Goal: Understand process/instructions: Learn how to perform a task or action

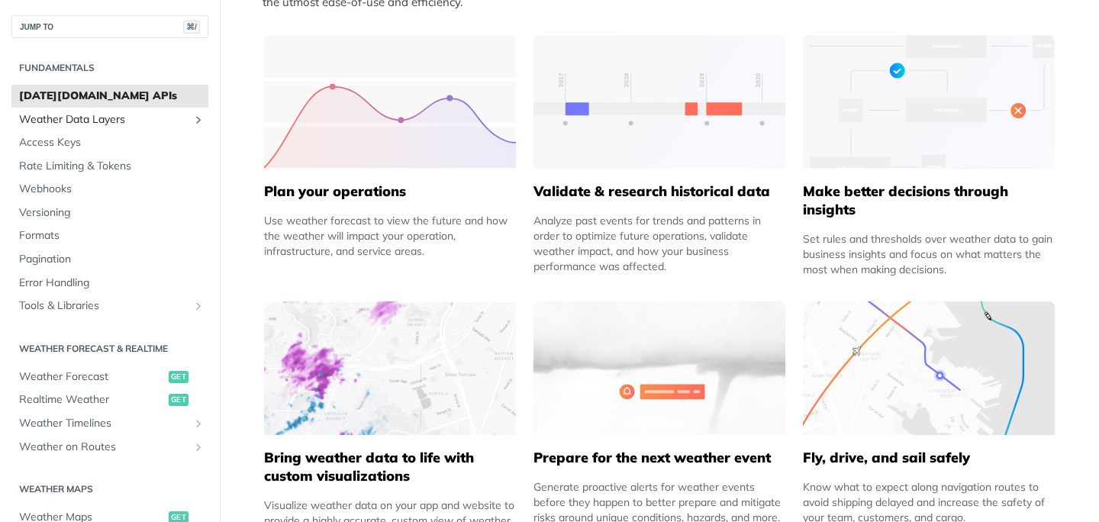
click at [199, 122] on icon "Show subpages for Weather Data Layers" at bounding box center [198, 120] width 12 height 12
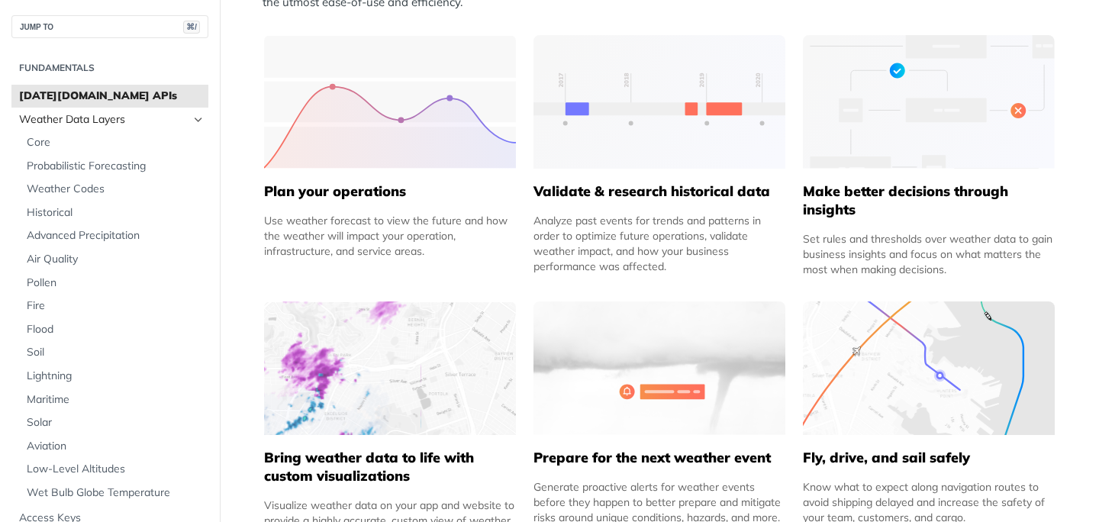
click at [198, 115] on icon "Hide subpages for Weather Data Layers" at bounding box center [198, 120] width 12 height 12
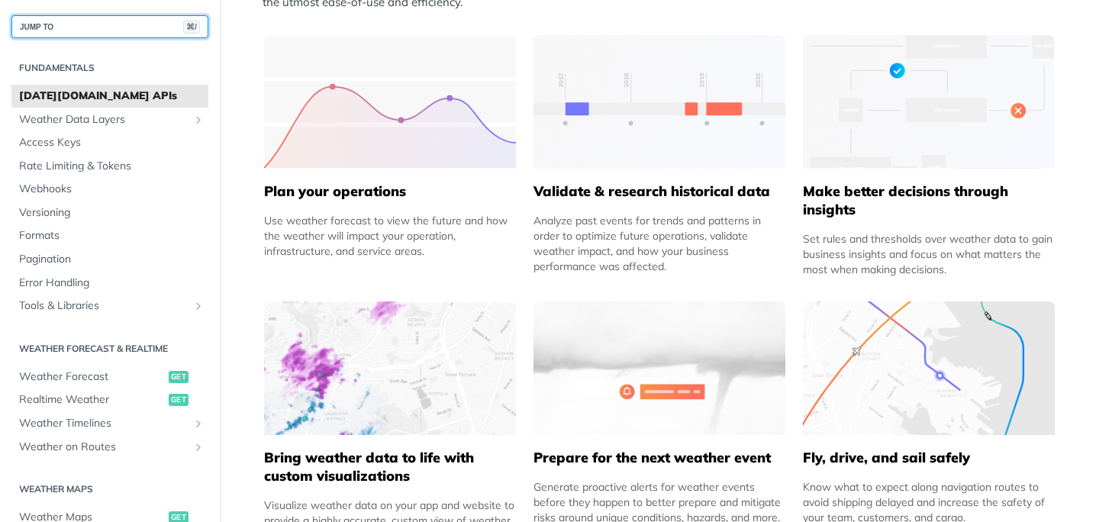
click at [106, 27] on button "JUMP TO ⌘/" at bounding box center [109, 26] width 197 height 23
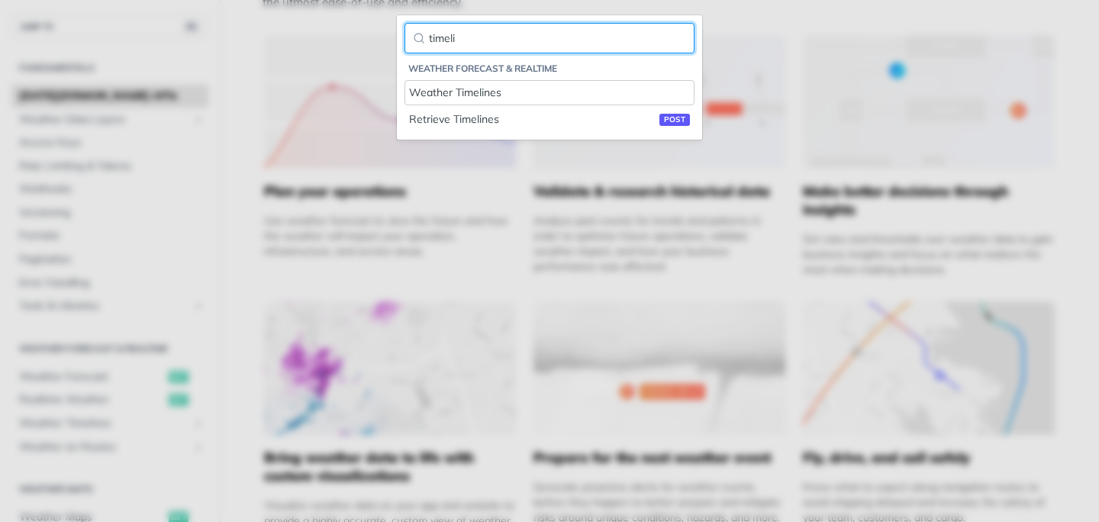
type input "timeli"
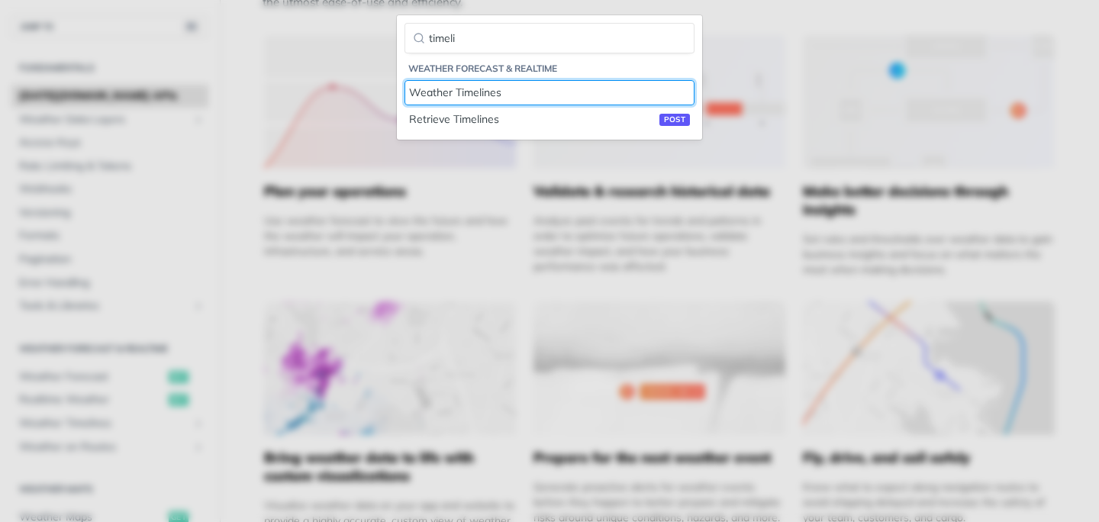
click at [491, 92] on div "Weather Timelines" at bounding box center [549, 93] width 281 height 16
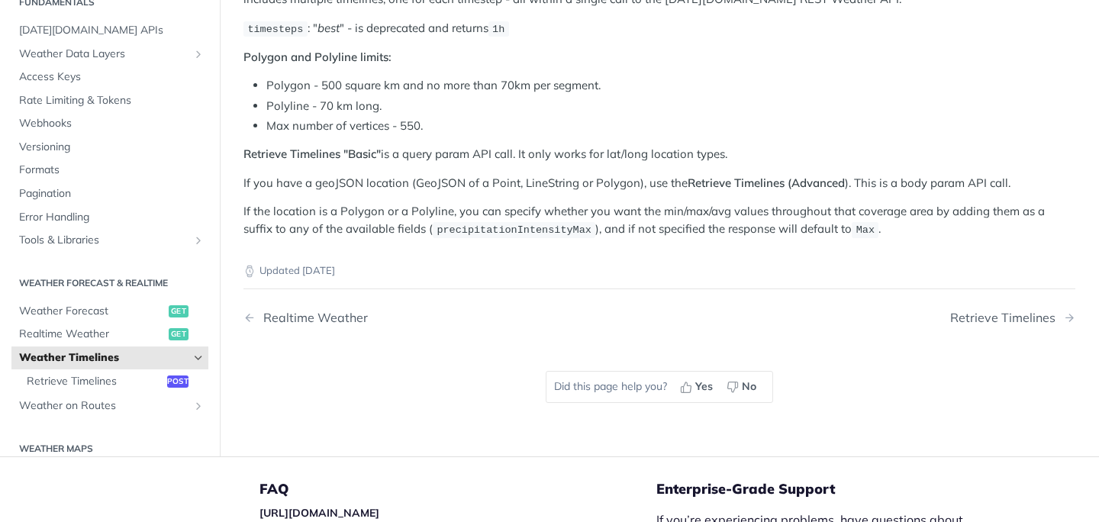
scroll to position [266, 0]
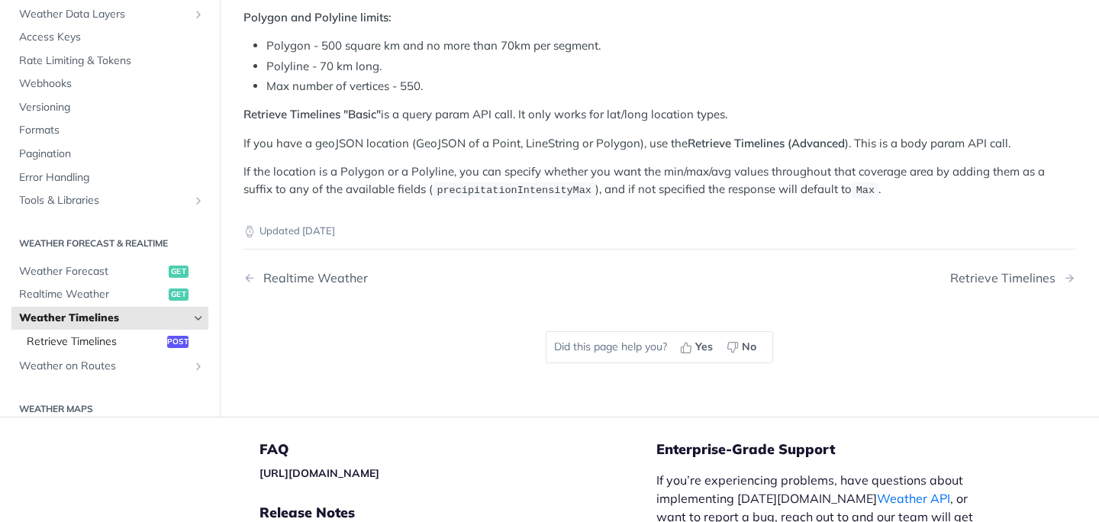
click at [104, 336] on span "Retrieve Timelines" at bounding box center [95, 341] width 137 height 15
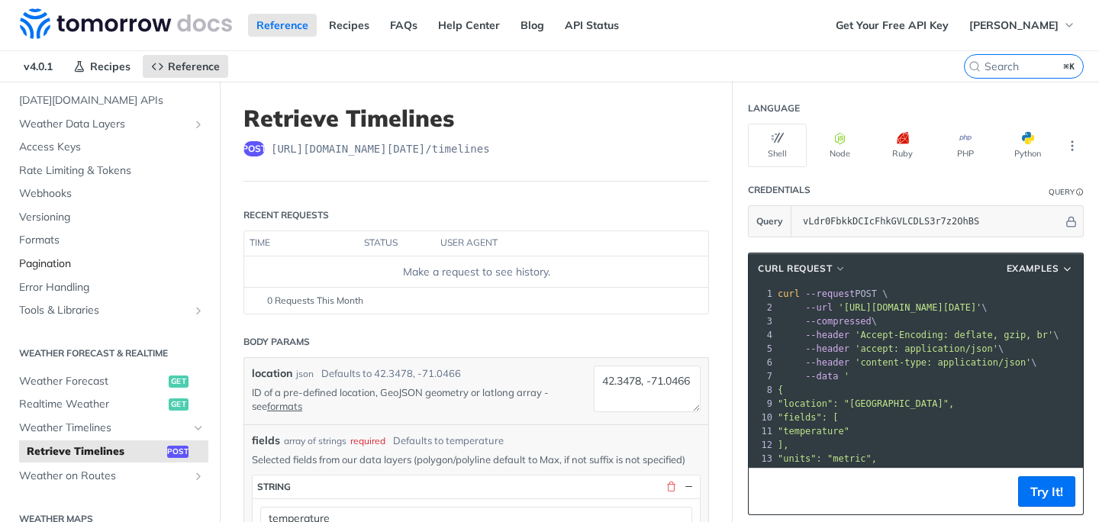
scroll to position [163, 0]
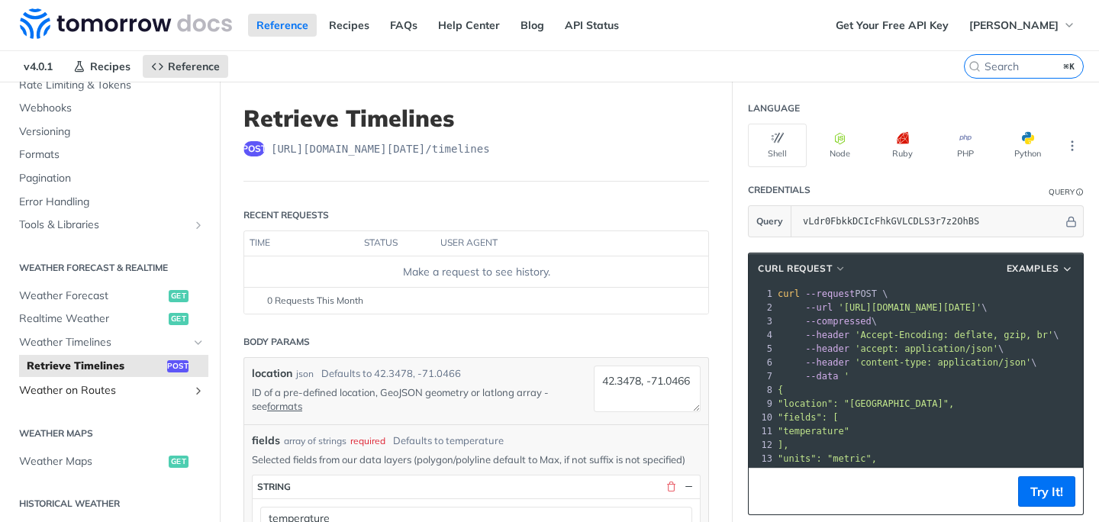
click at [114, 389] on span "Weather on Routes" at bounding box center [103, 390] width 169 height 15
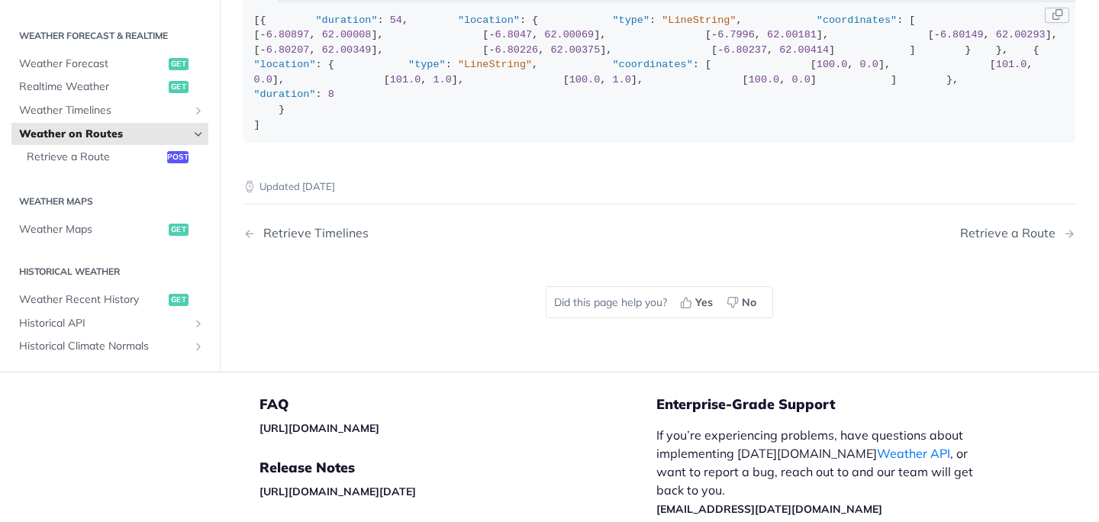
scroll to position [357, 0]
click at [94, 163] on span "Retrieve a Route" at bounding box center [95, 155] width 137 height 15
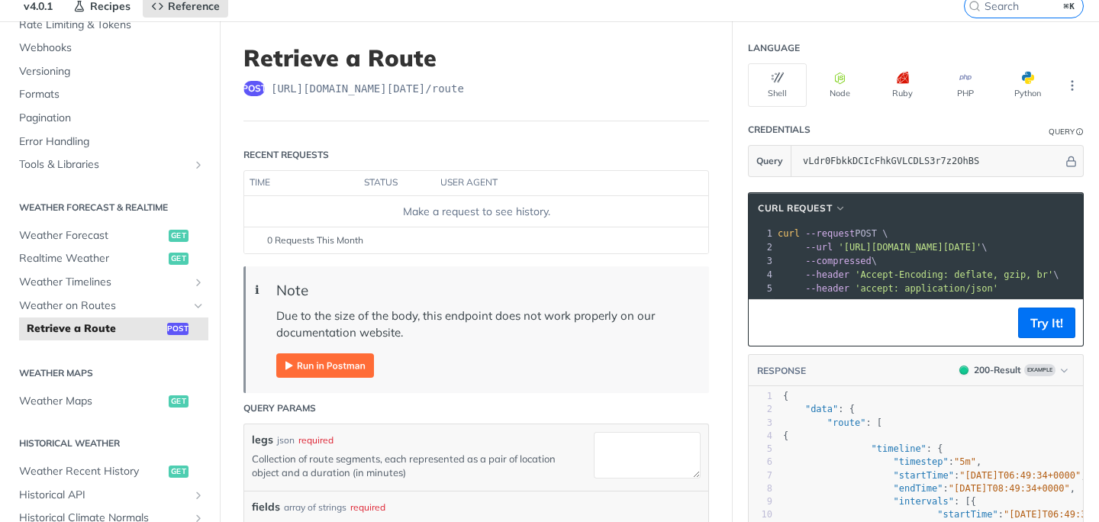
scroll to position [117, 0]
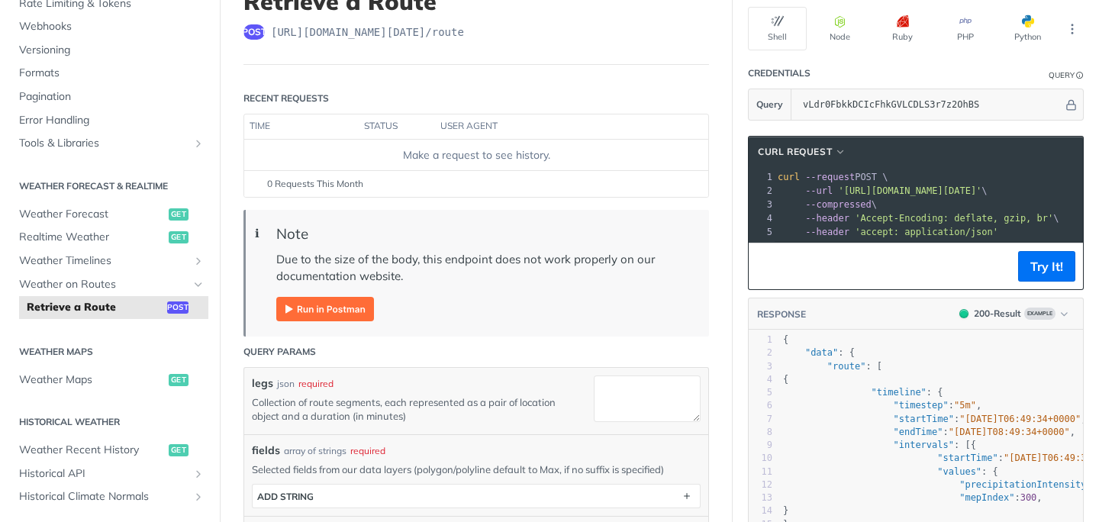
click at [302, 305] on img "Expand image" at bounding box center [325, 309] width 98 height 24
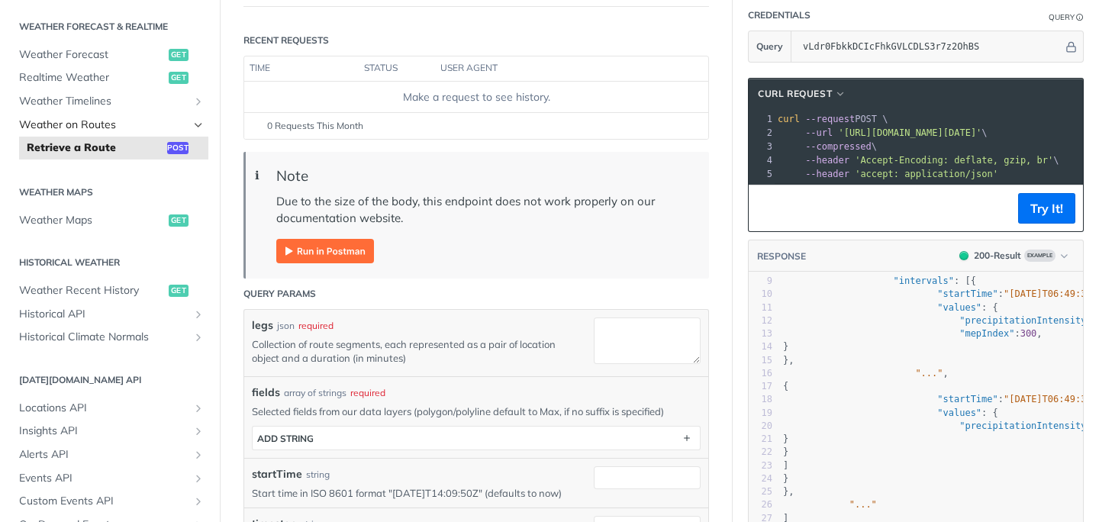
click at [84, 123] on span "Weather on Routes" at bounding box center [103, 125] width 169 height 15
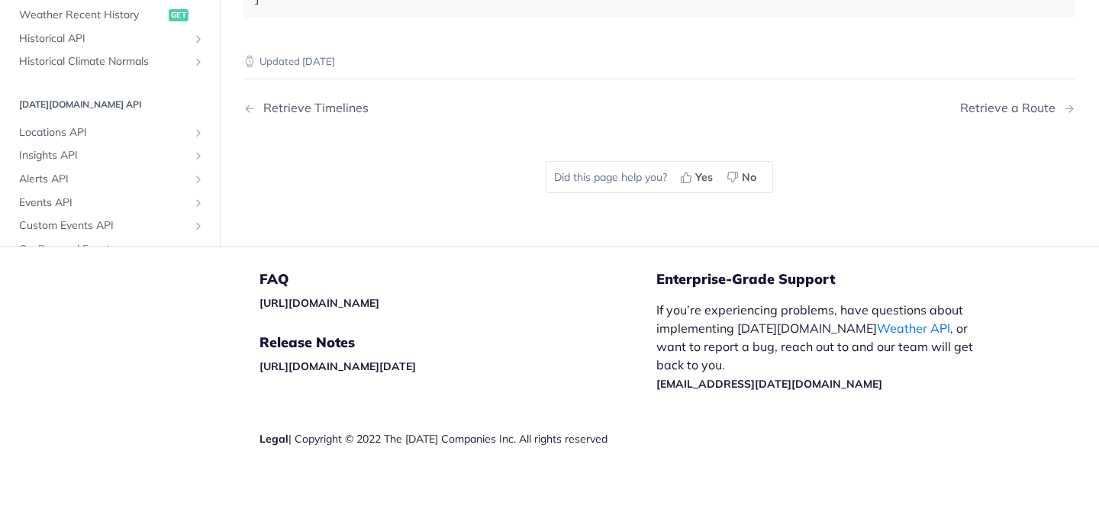
scroll to position [608, 0]
click at [973, 115] on div "Retrieve a Route" at bounding box center [1011, 108] width 103 height 15
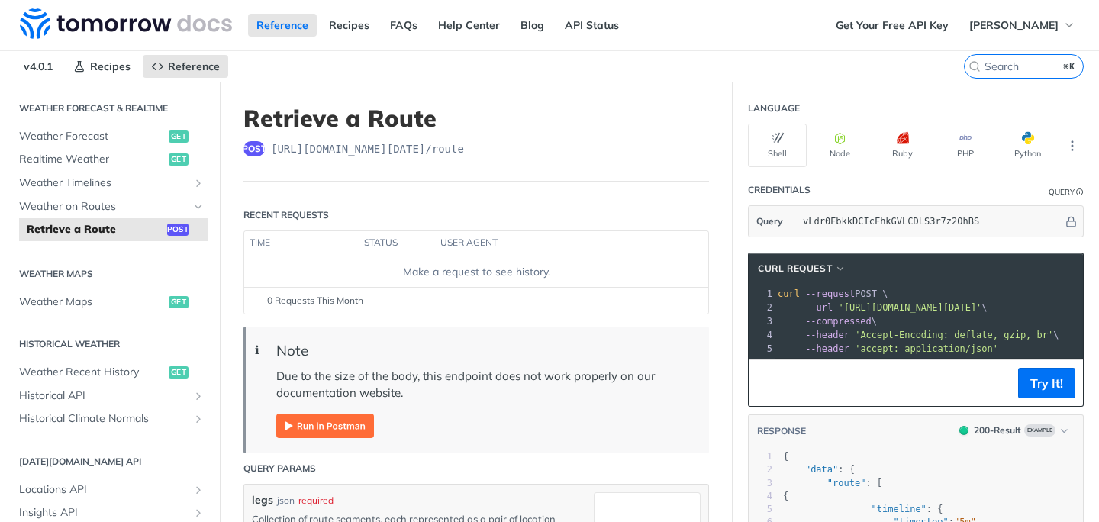
click at [375, 150] on span "https://api.tomorrow.io/v4 /route" at bounding box center [367, 148] width 193 height 15
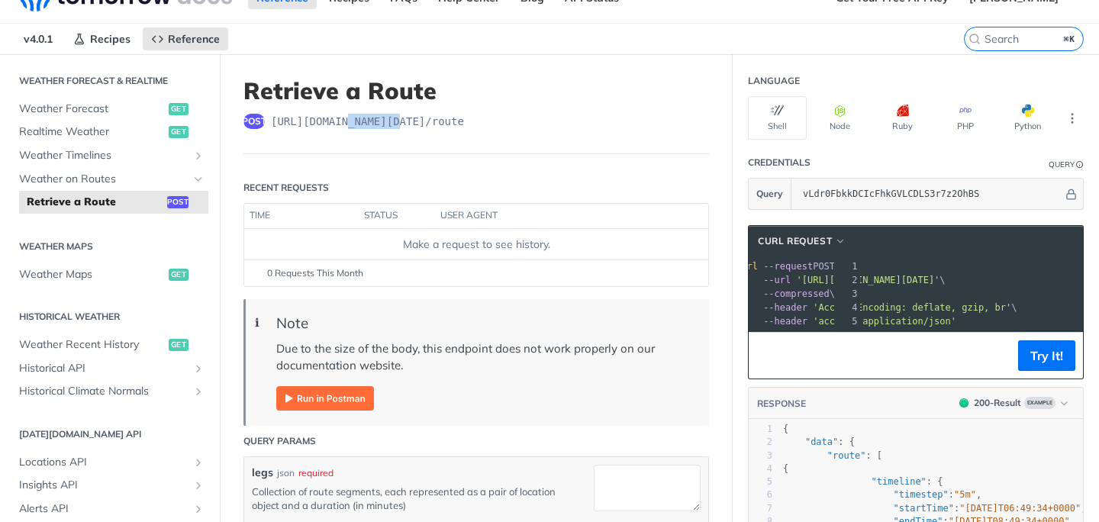
scroll to position [0, 42]
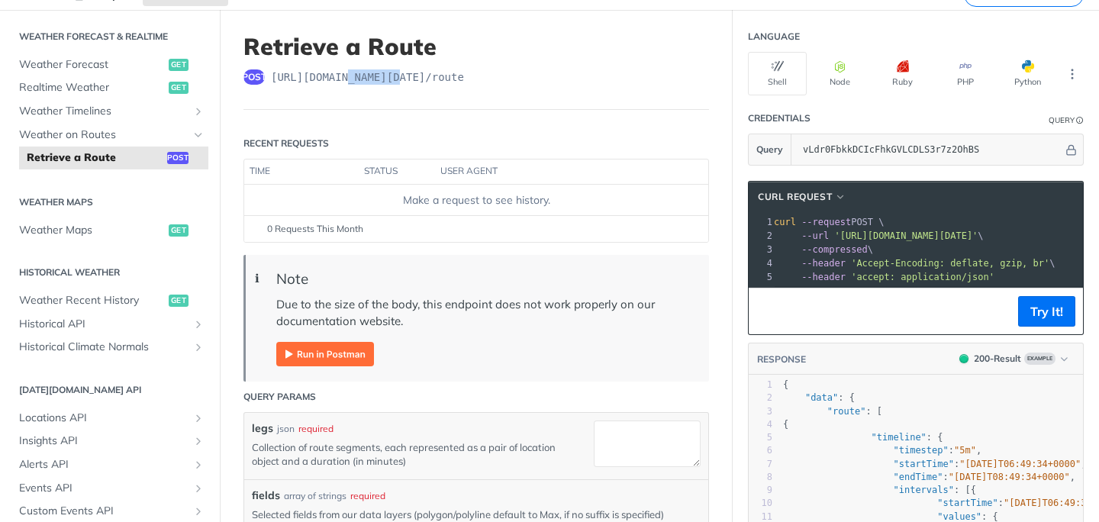
click at [850, 259] on span "--header 'Accept-Encoding: deflate, gzip, br' \" at bounding box center [915, 263] width 282 height 11
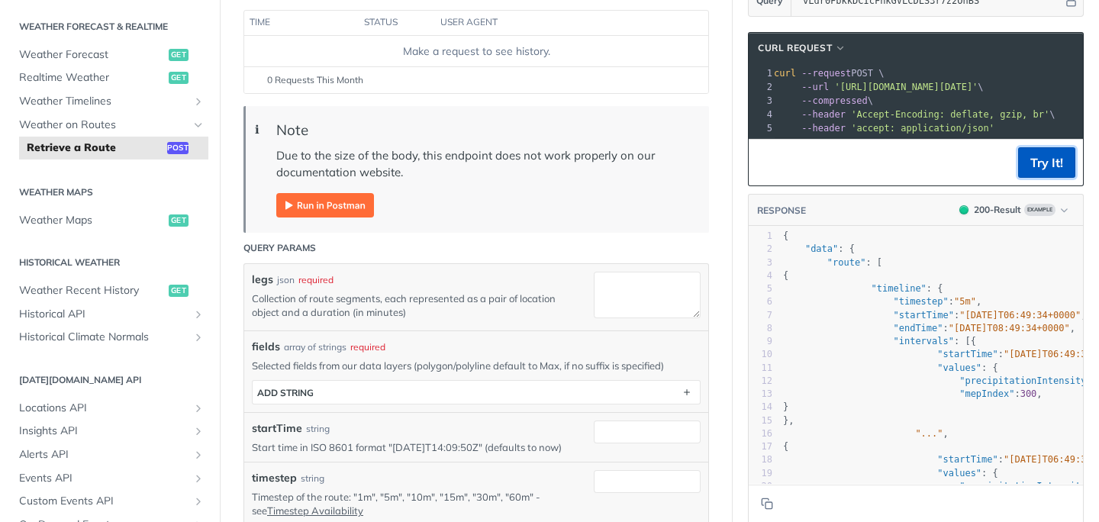
click at [1036, 151] on button "Try It!" at bounding box center [1046, 162] width 57 height 31
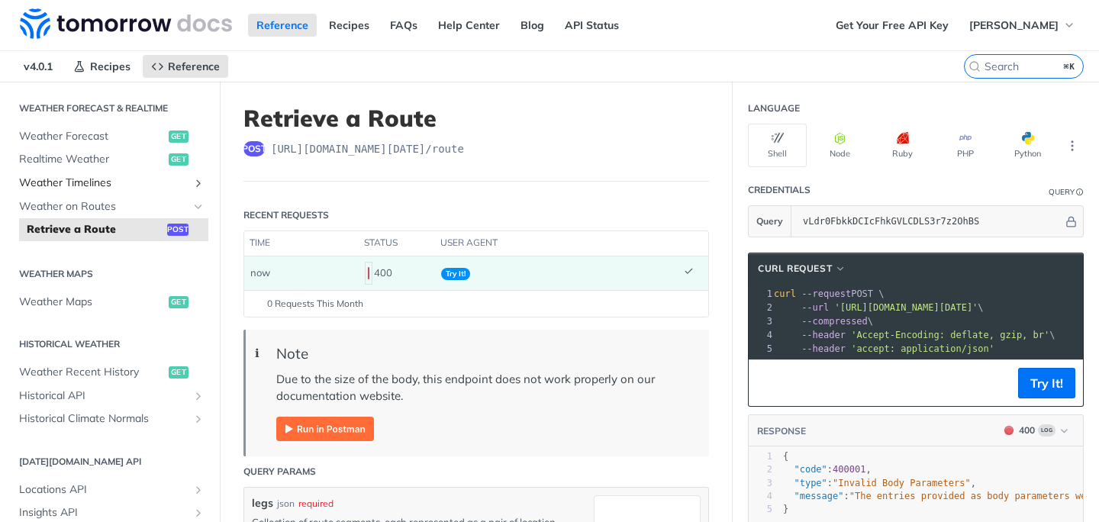
click at [73, 190] on link "Weather Timelines" at bounding box center [109, 183] width 197 height 23
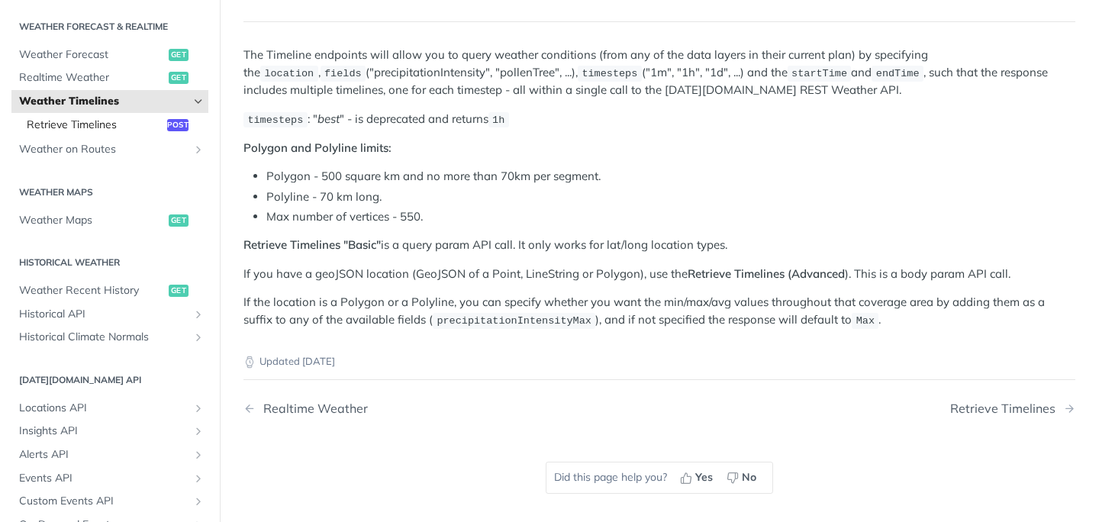
click at [85, 124] on span "Retrieve Timelines" at bounding box center [95, 125] width 137 height 15
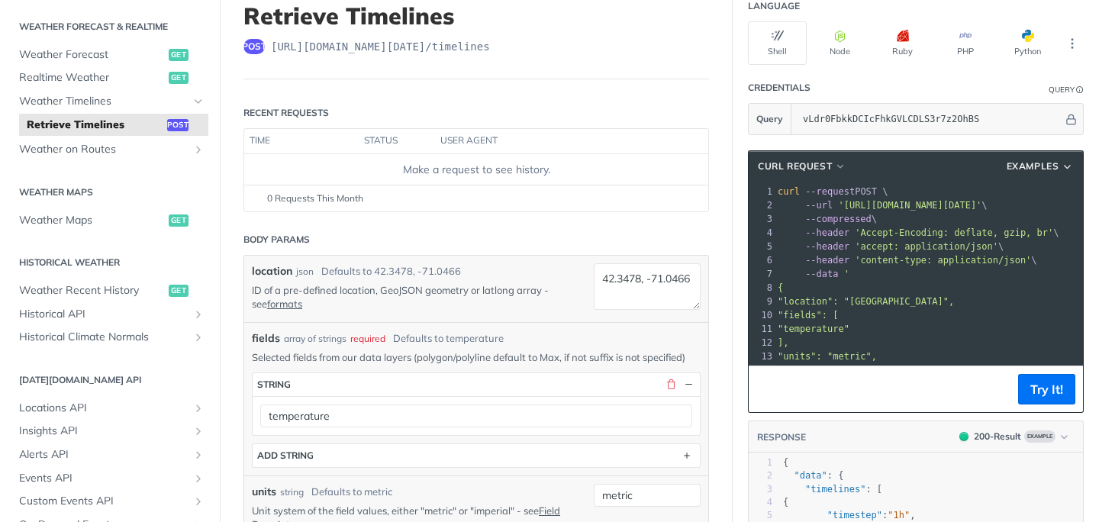
scroll to position [104, 0]
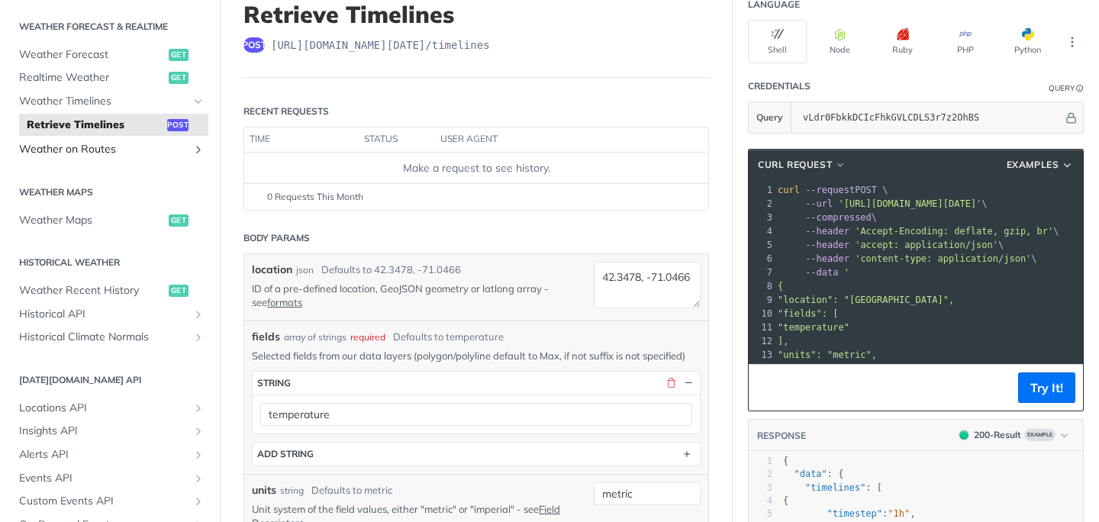
click at [98, 150] on span "Weather on Routes" at bounding box center [103, 149] width 169 height 15
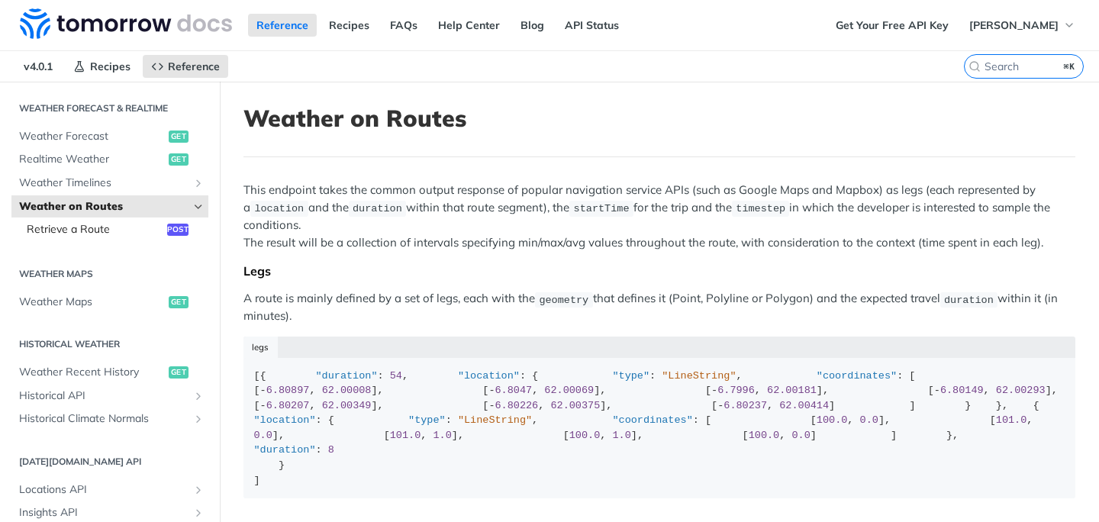
click at [101, 231] on span "Retrieve a Route" at bounding box center [95, 229] width 137 height 15
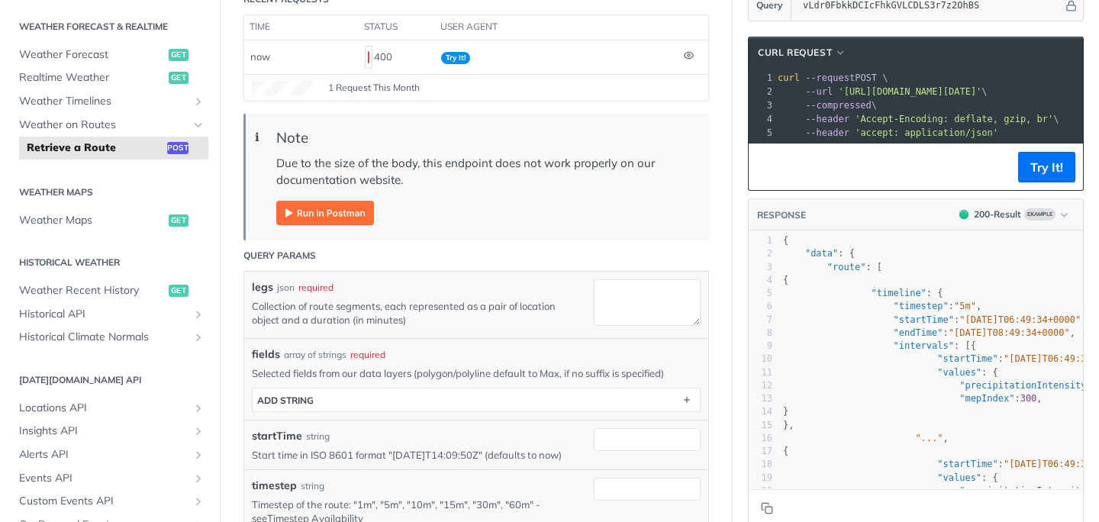
scroll to position [223, 0]
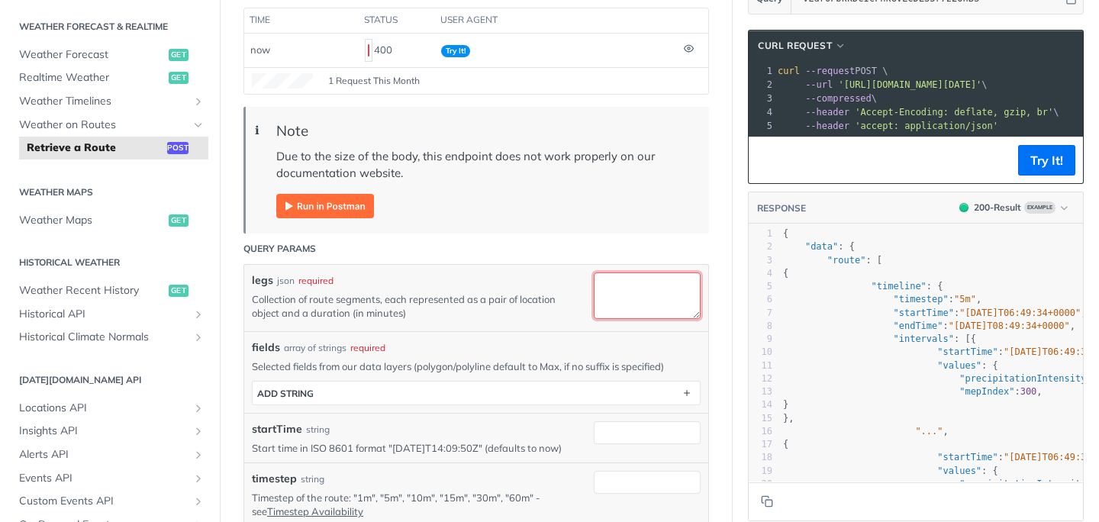
click at [642, 299] on textarea "legs" at bounding box center [647, 296] width 107 height 47
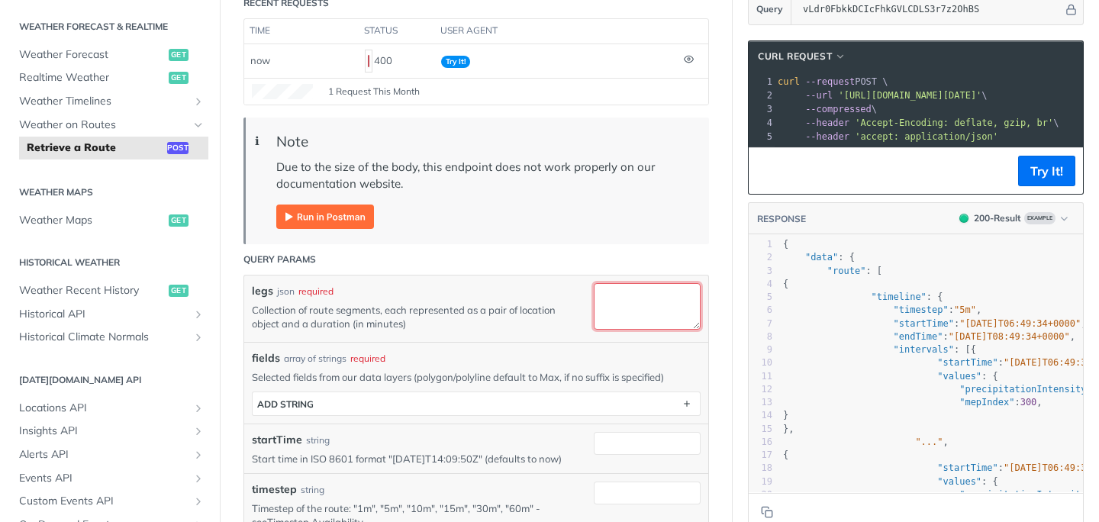
scroll to position [221, 0]
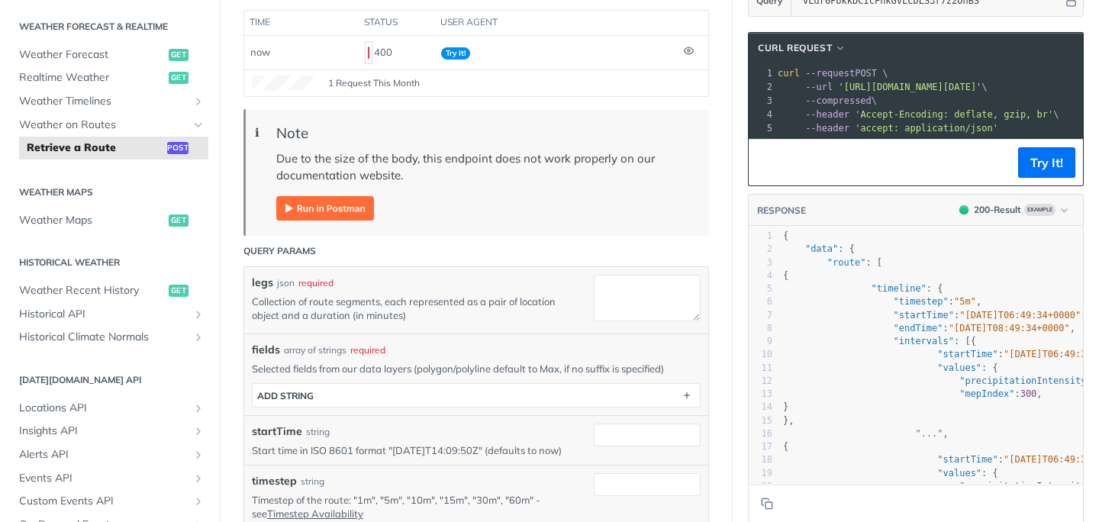
click at [813, 103] on span "--compressed" at bounding box center [838, 100] width 66 height 11
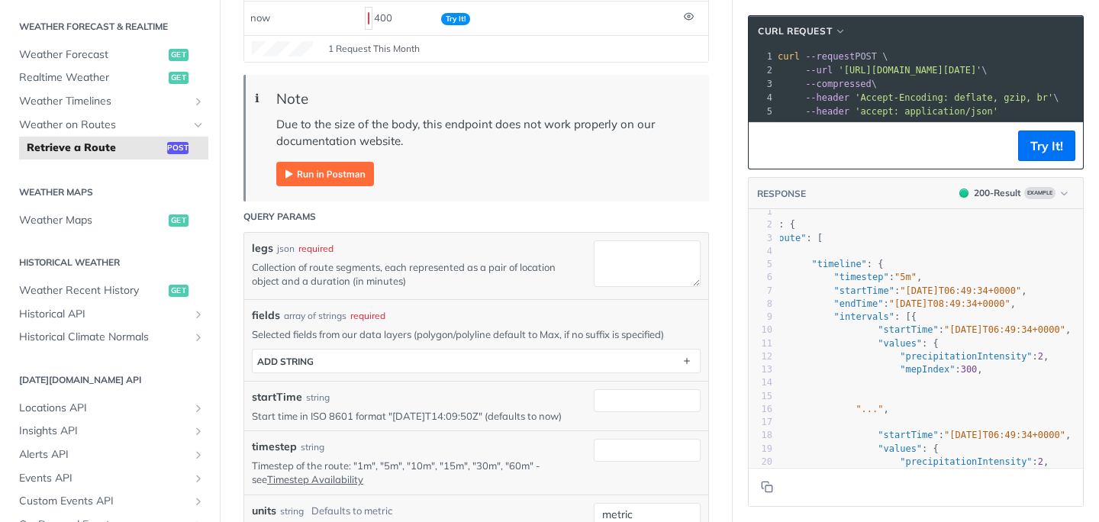
scroll to position [3, 0]
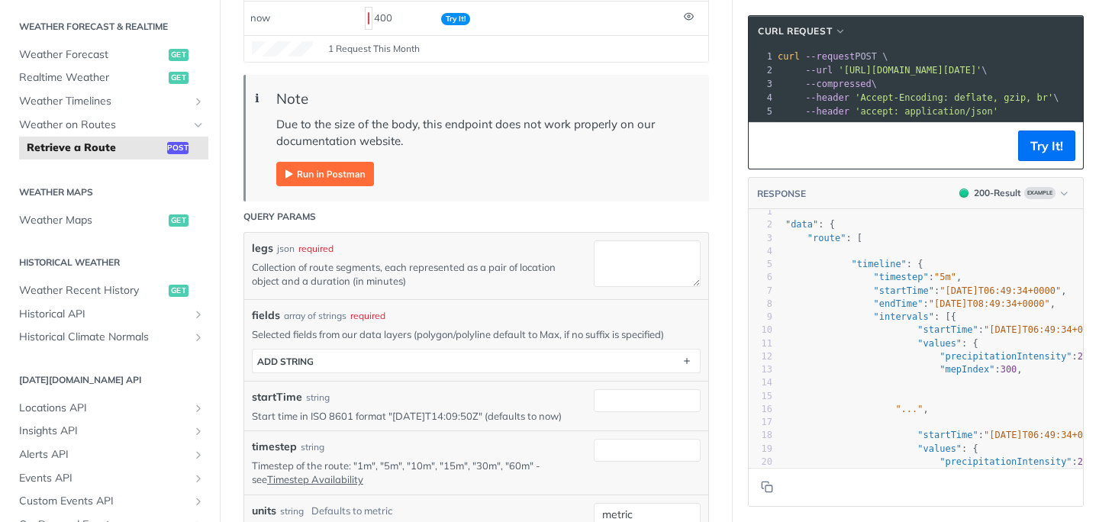
click at [924, 263] on pre ""timeline" : {" at bounding box center [950, 264] width 380 height 13
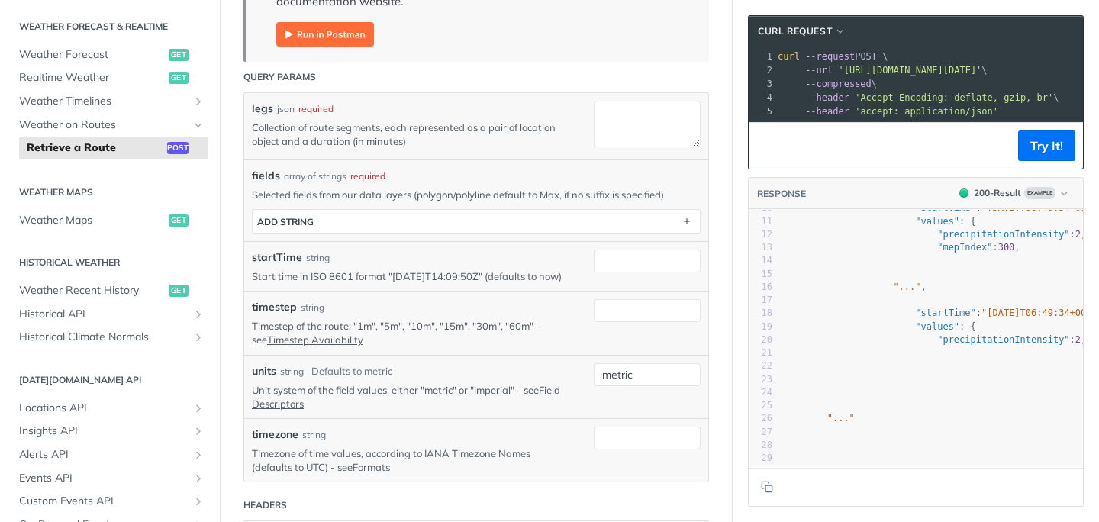
click at [841, 418] on span ""..."" at bounding box center [841, 418] width 27 height 11
type textarea ""...""
click at [841, 418] on span ""..."" at bounding box center [841, 418] width 27 height 11
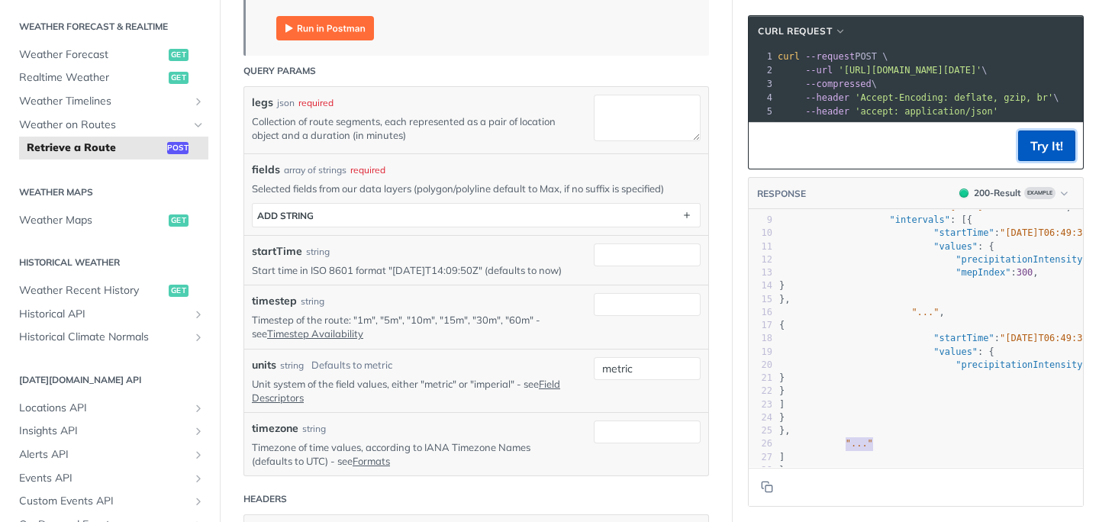
click at [1038, 143] on button "Try It!" at bounding box center [1046, 146] width 57 height 31
